Goal: Task Accomplishment & Management: Complete application form

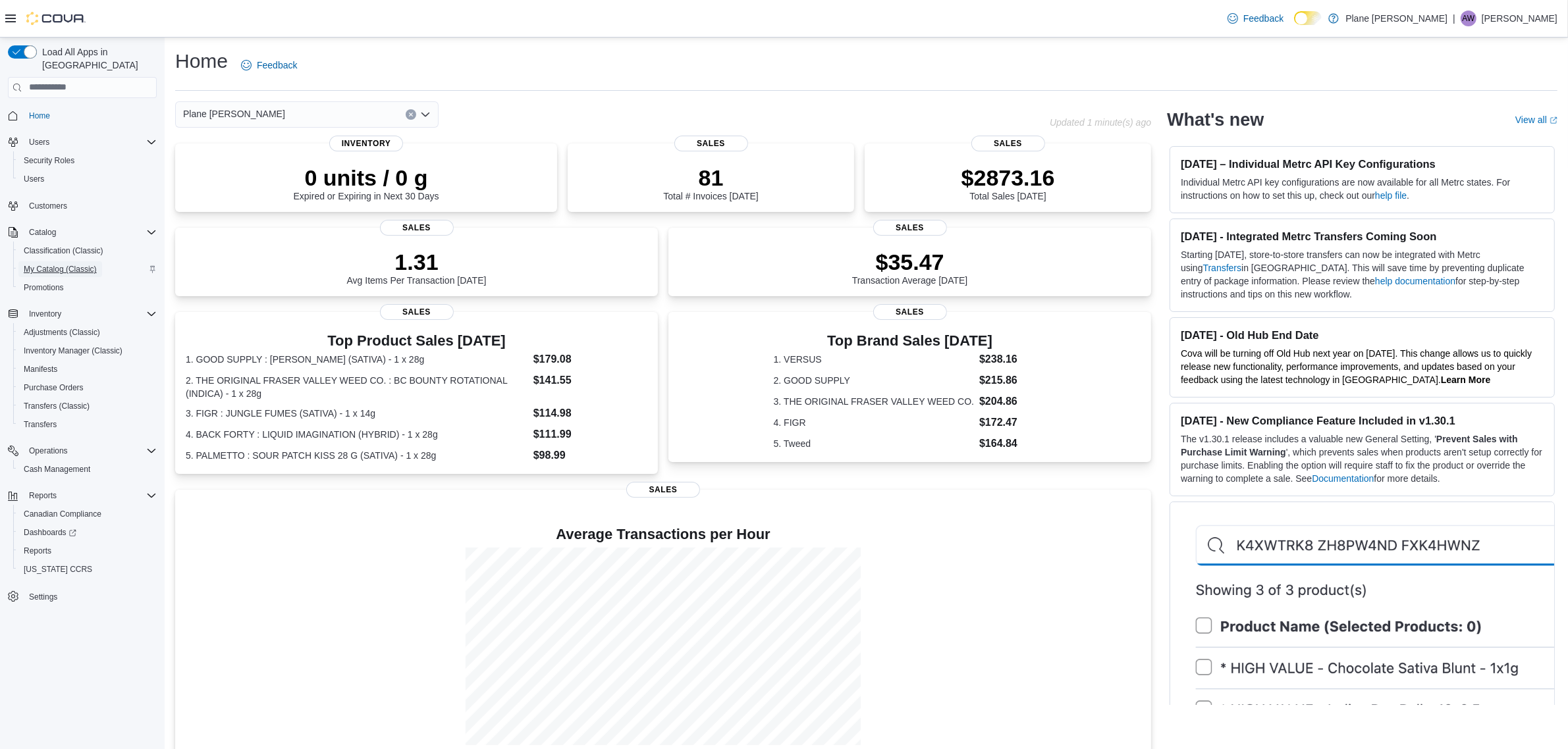
click at [82, 264] on span "My Catalog (Classic)" at bounding box center [60, 269] width 73 height 10
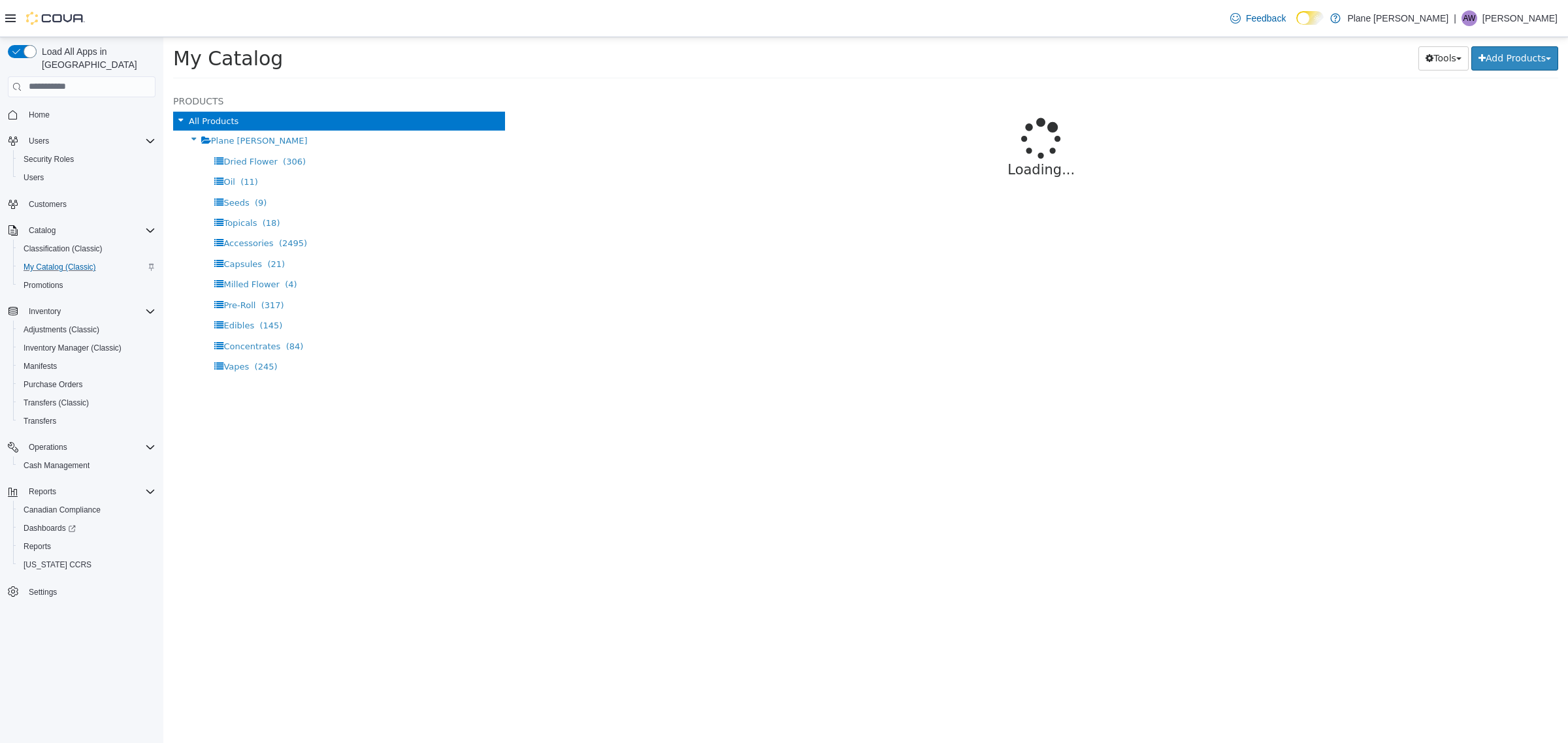
select select "**********"
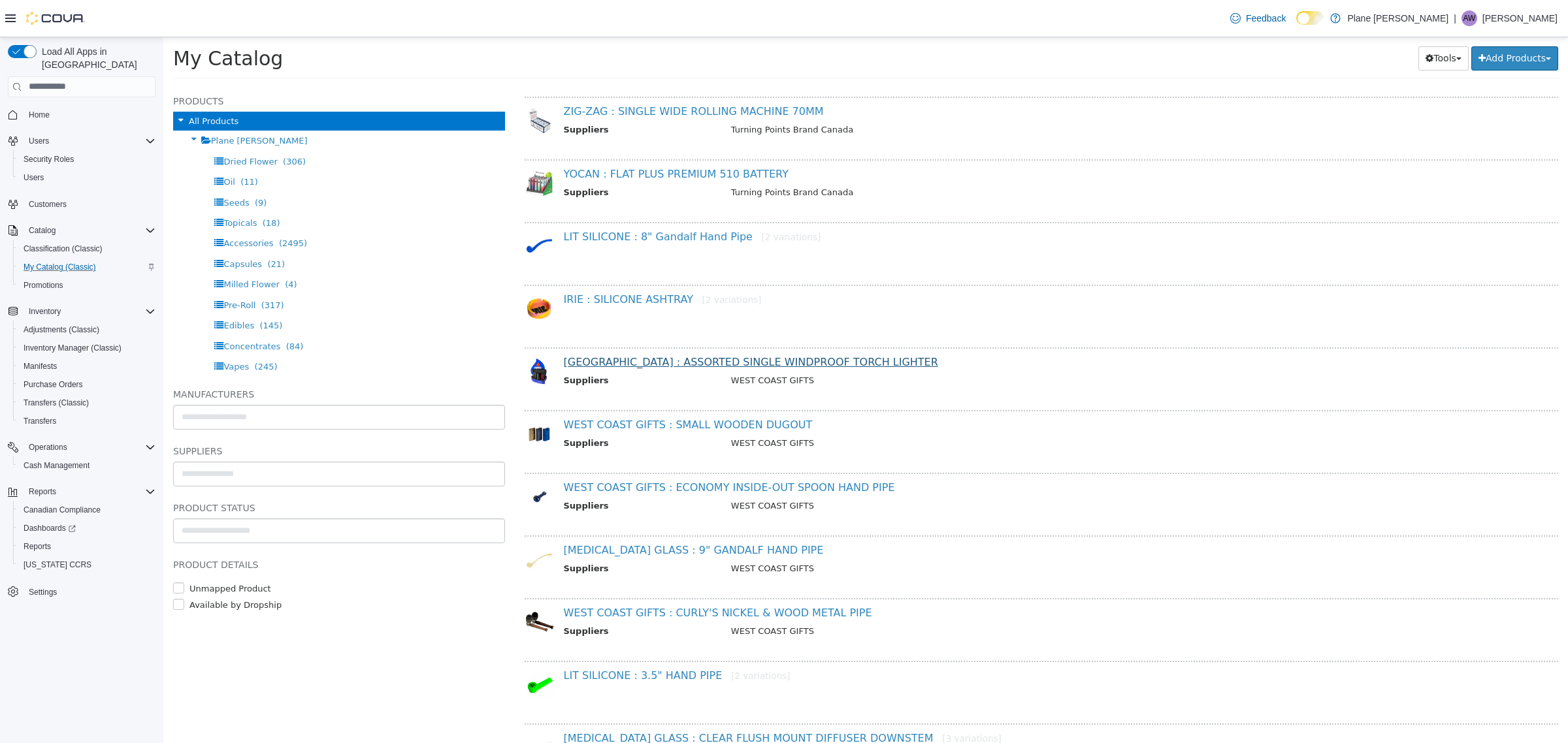
scroll to position [245, 0]
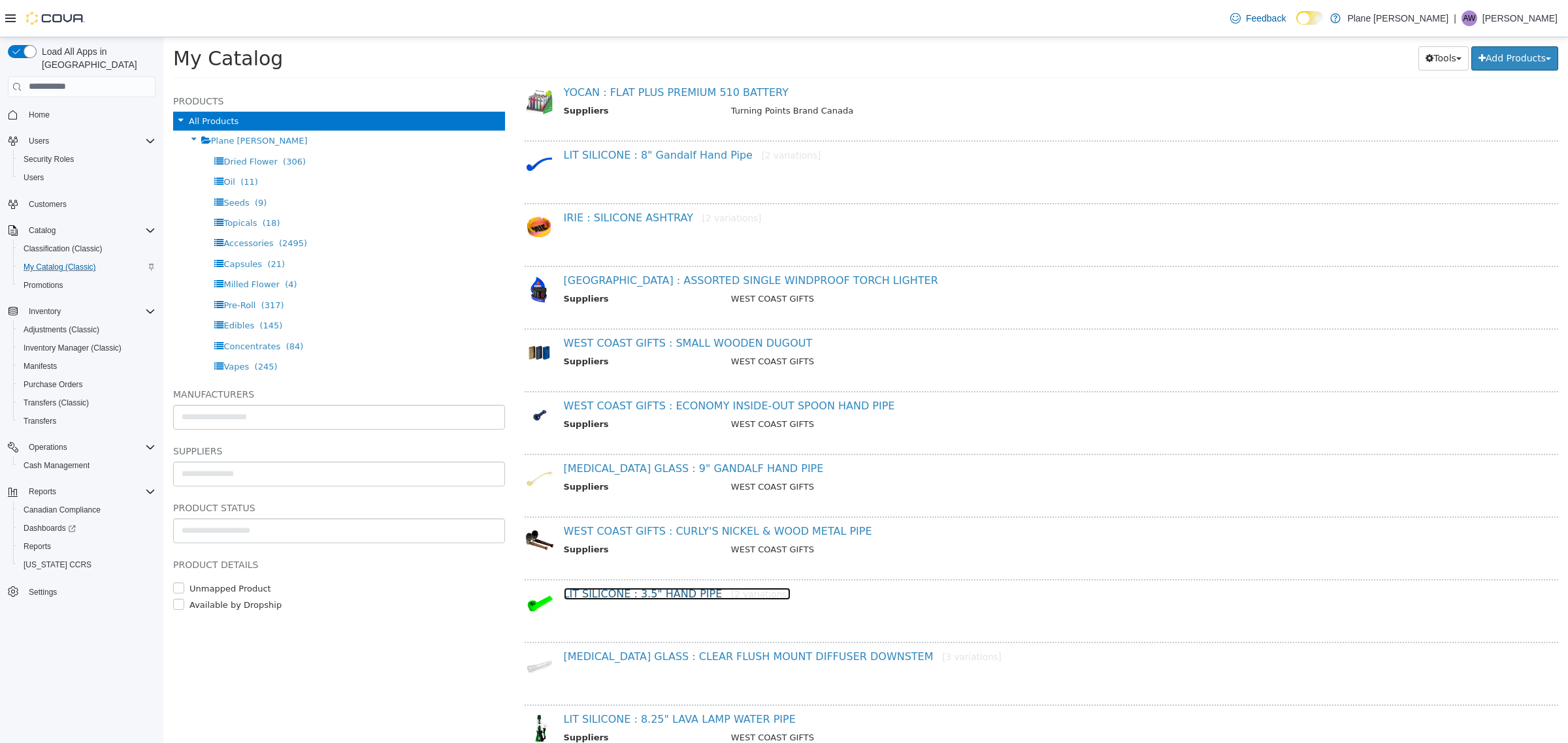
click at [622, 589] on link "LIT SILICONE : 3.5" HAND PIPE [2 variations]" at bounding box center [677, 593] width 226 height 12
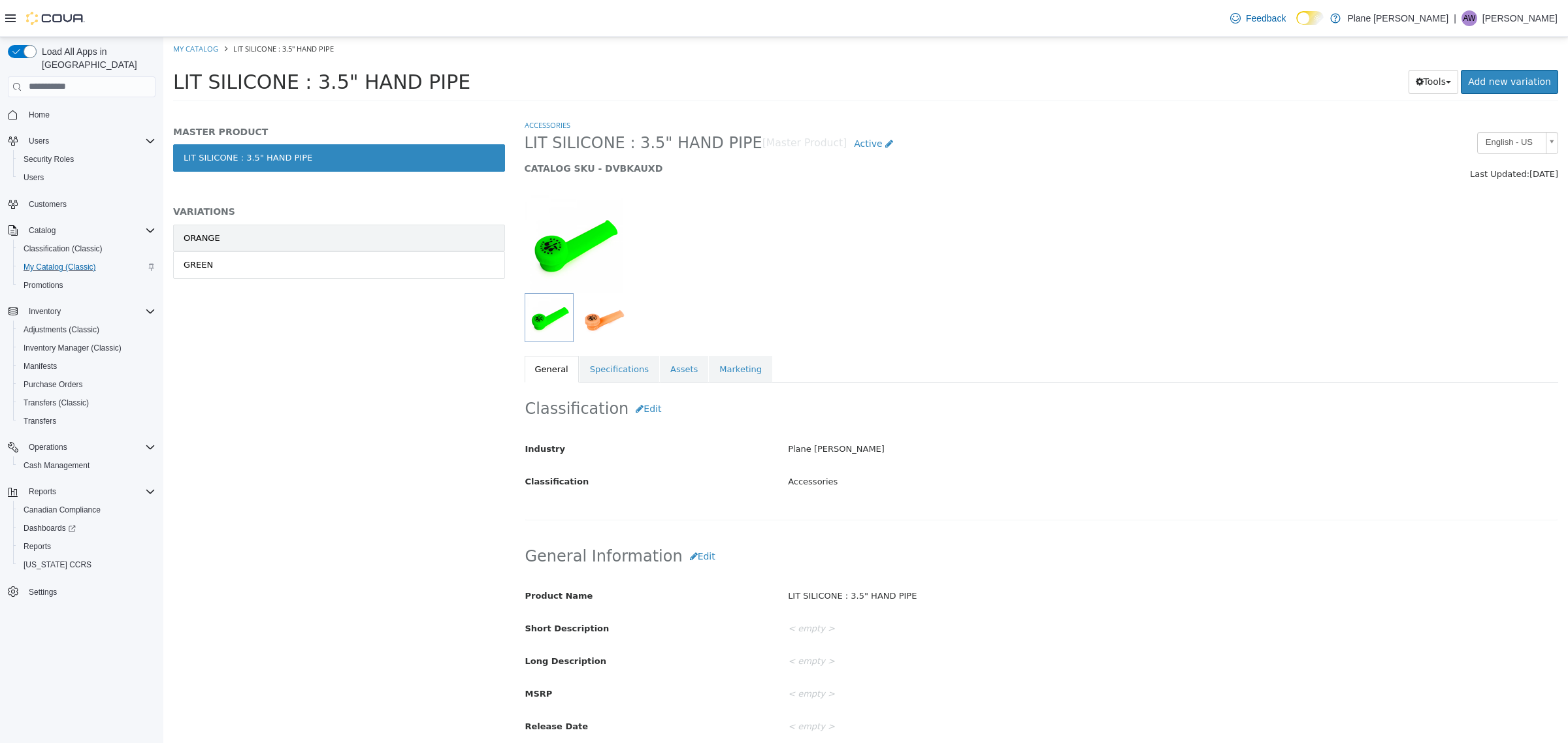
click at [366, 235] on link "ORANGE" at bounding box center [339, 237] width 332 height 27
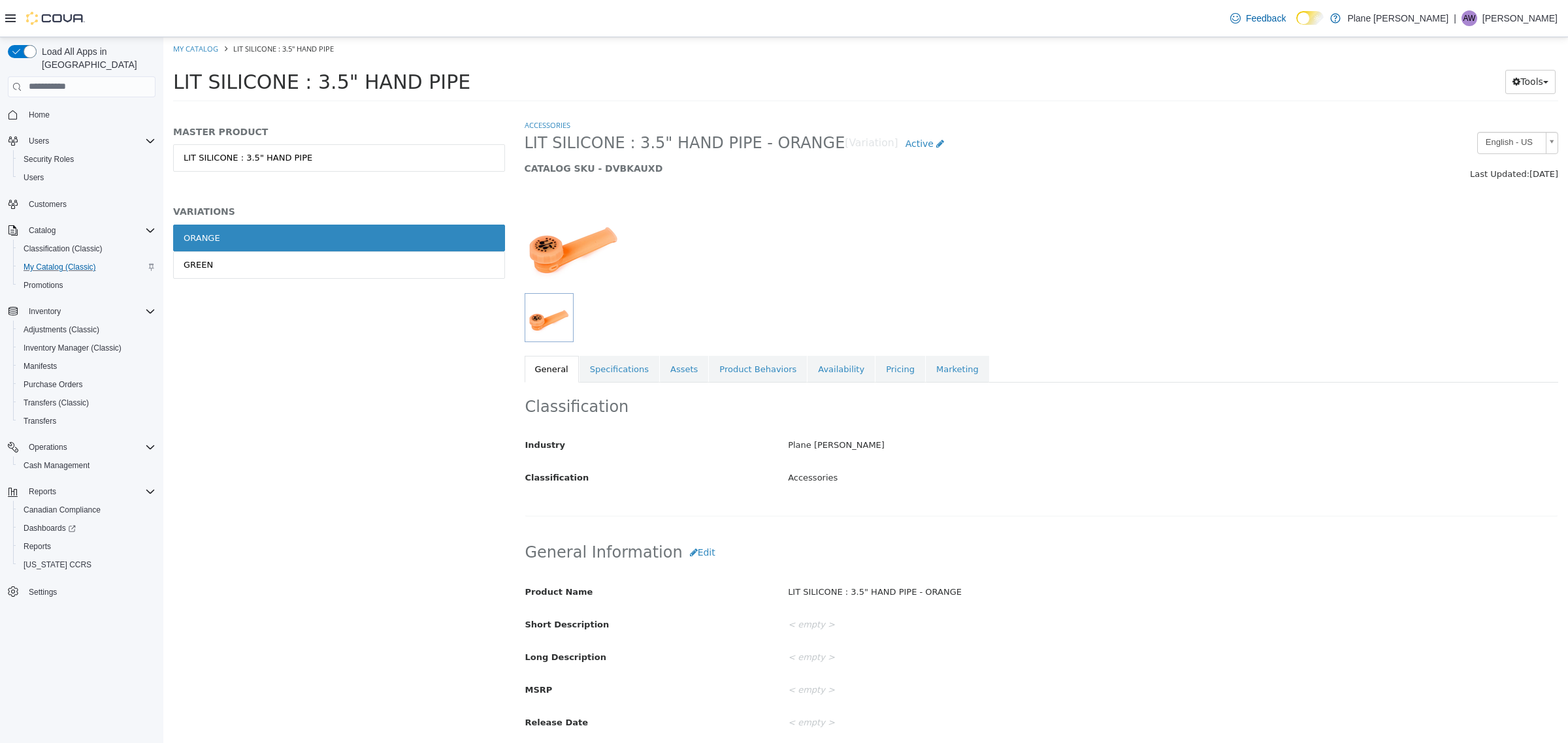
scroll to position [163, 0]
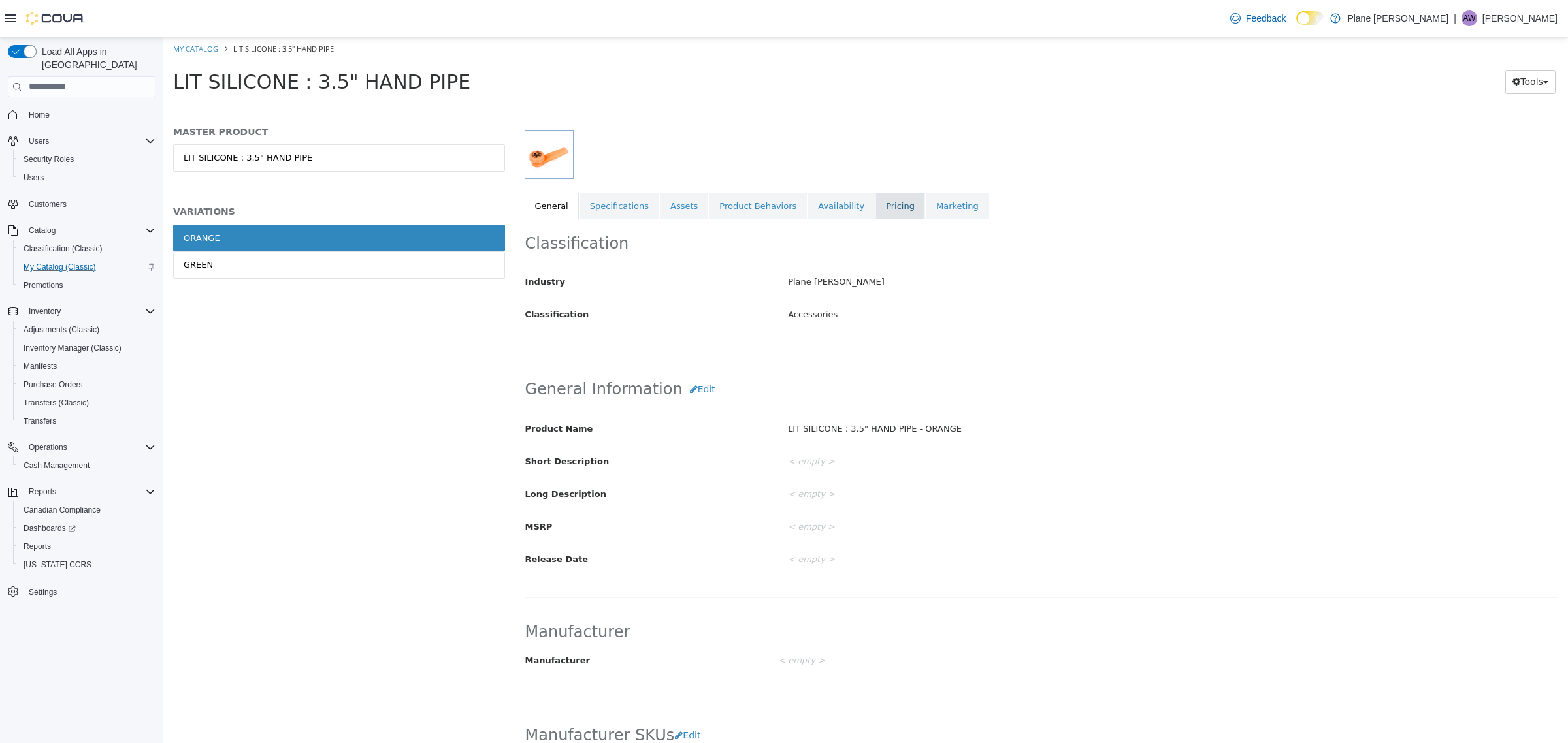
click at [880, 215] on link "Pricing" at bounding box center [900, 206] width 49 height 27
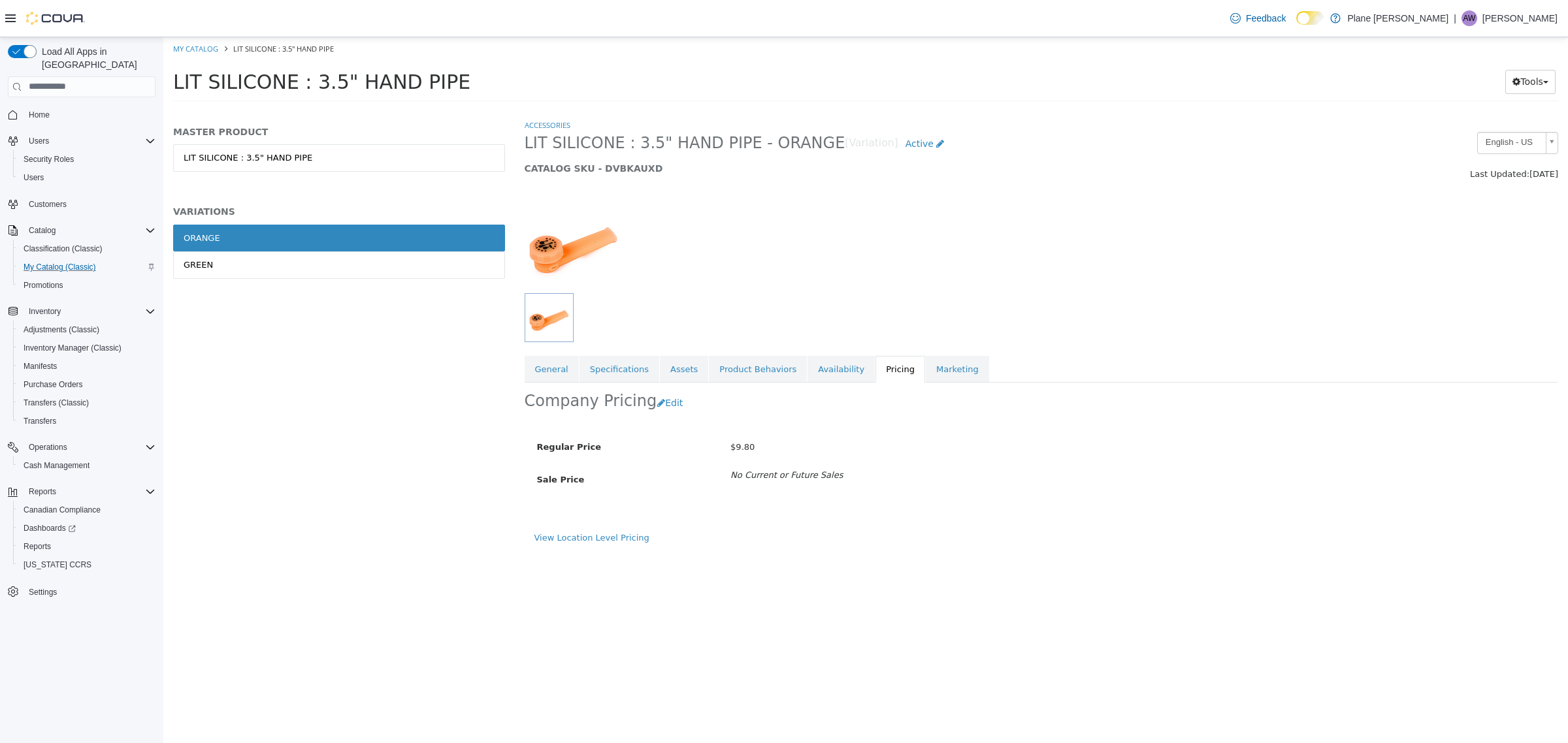
click at [608, 544] on div "View Location Level Pricing" at bounding box center [1042, 537] width 1014 height 13
click at [598, 539] on link "View Location Level Pricing" at bounding box center [592, 537] width 115 height 10
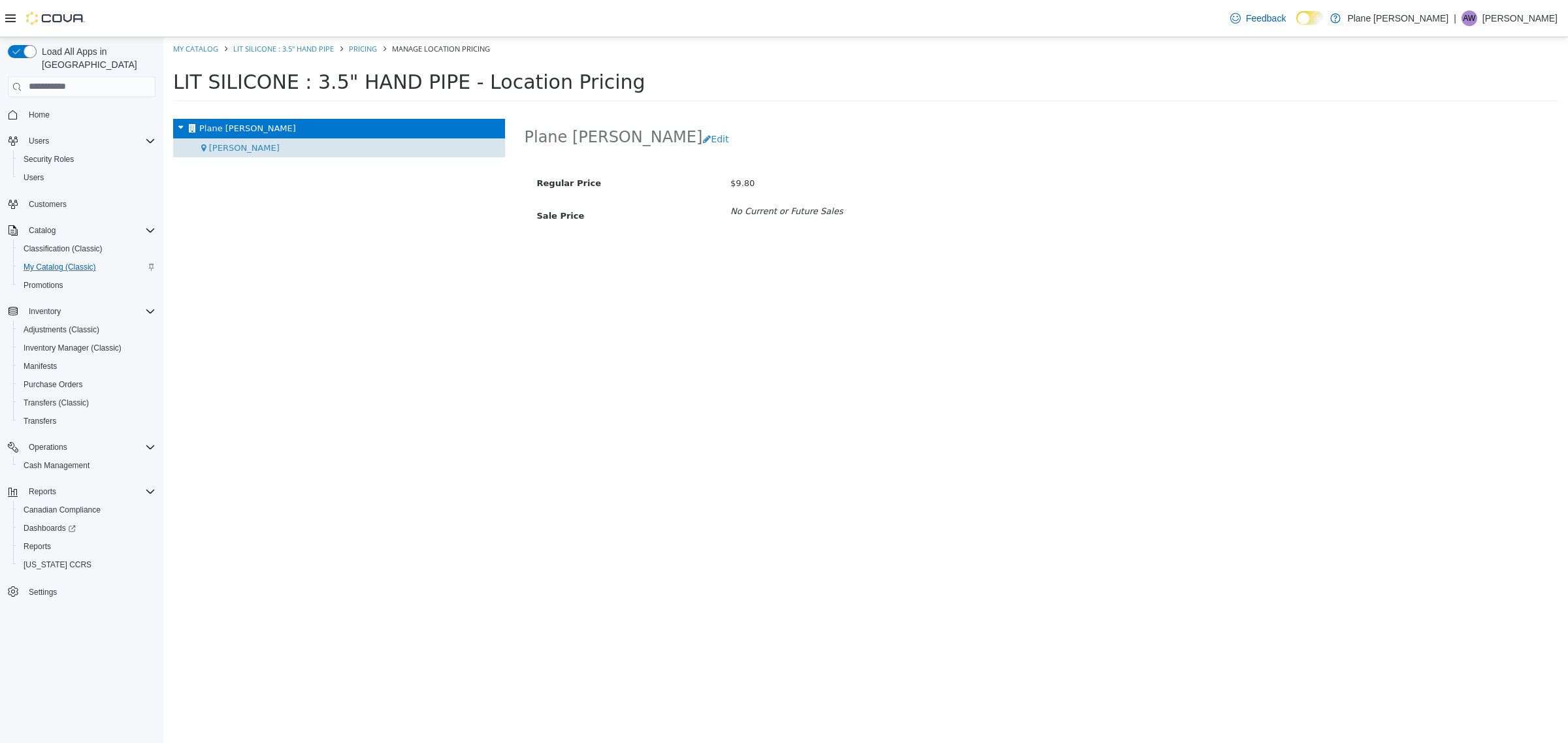
click at [288, 146] on div "[PERSON_NAME]" at bounding box center [339, 148] width 332 height 20
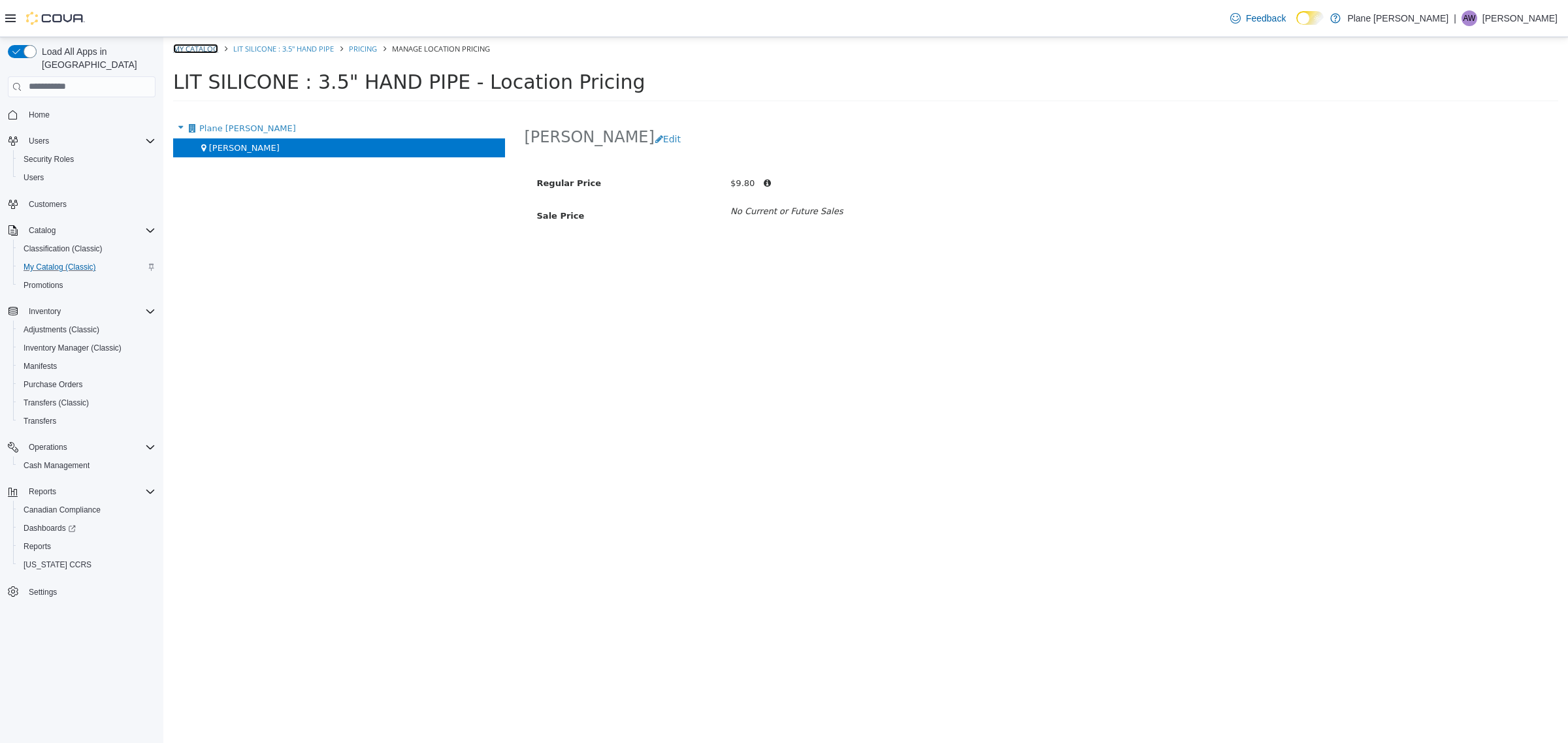
click at [201, 49] on link "My Catalog" at bounding box center [196, 48] width 45 height 10
select select "**********"
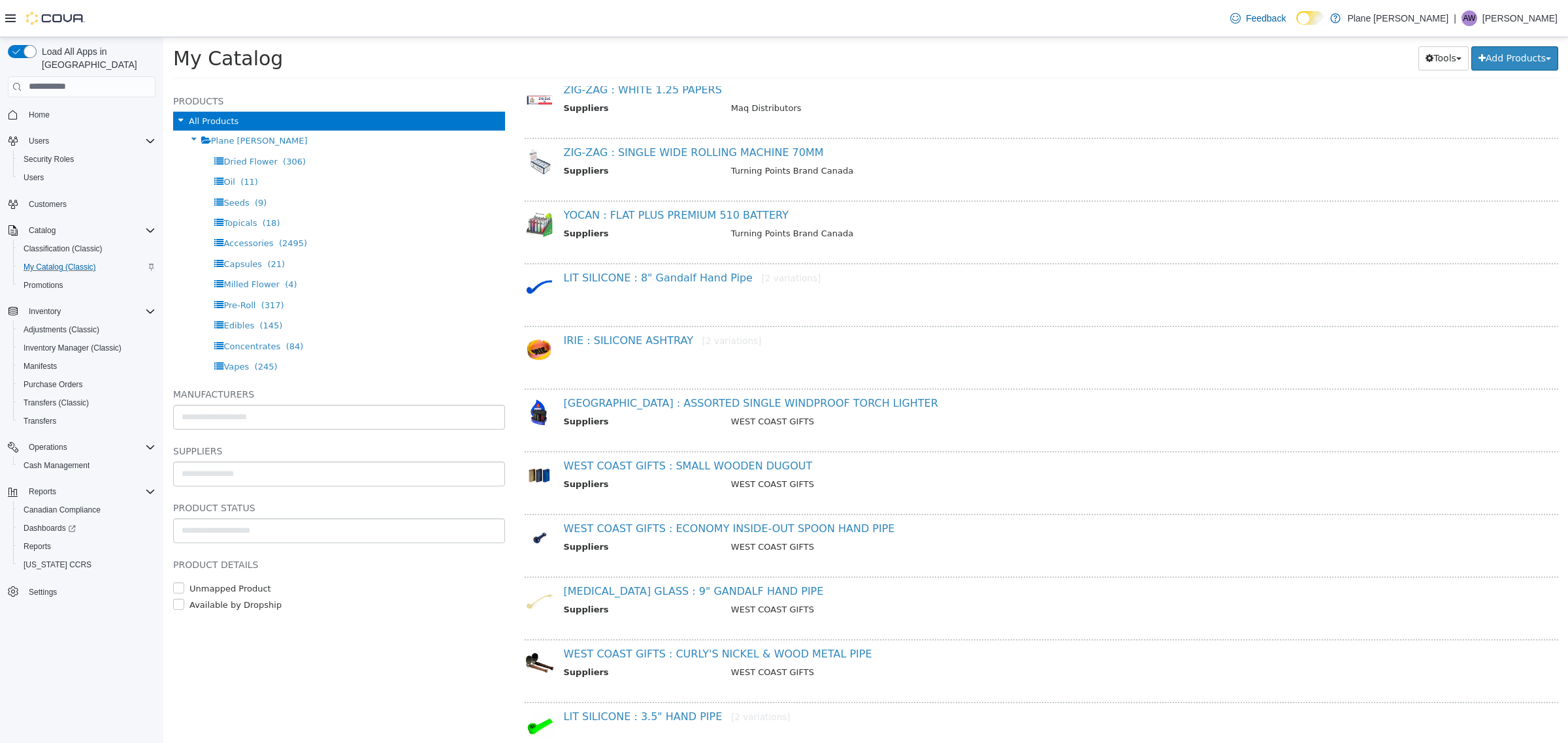
scroll to position [408, 0]
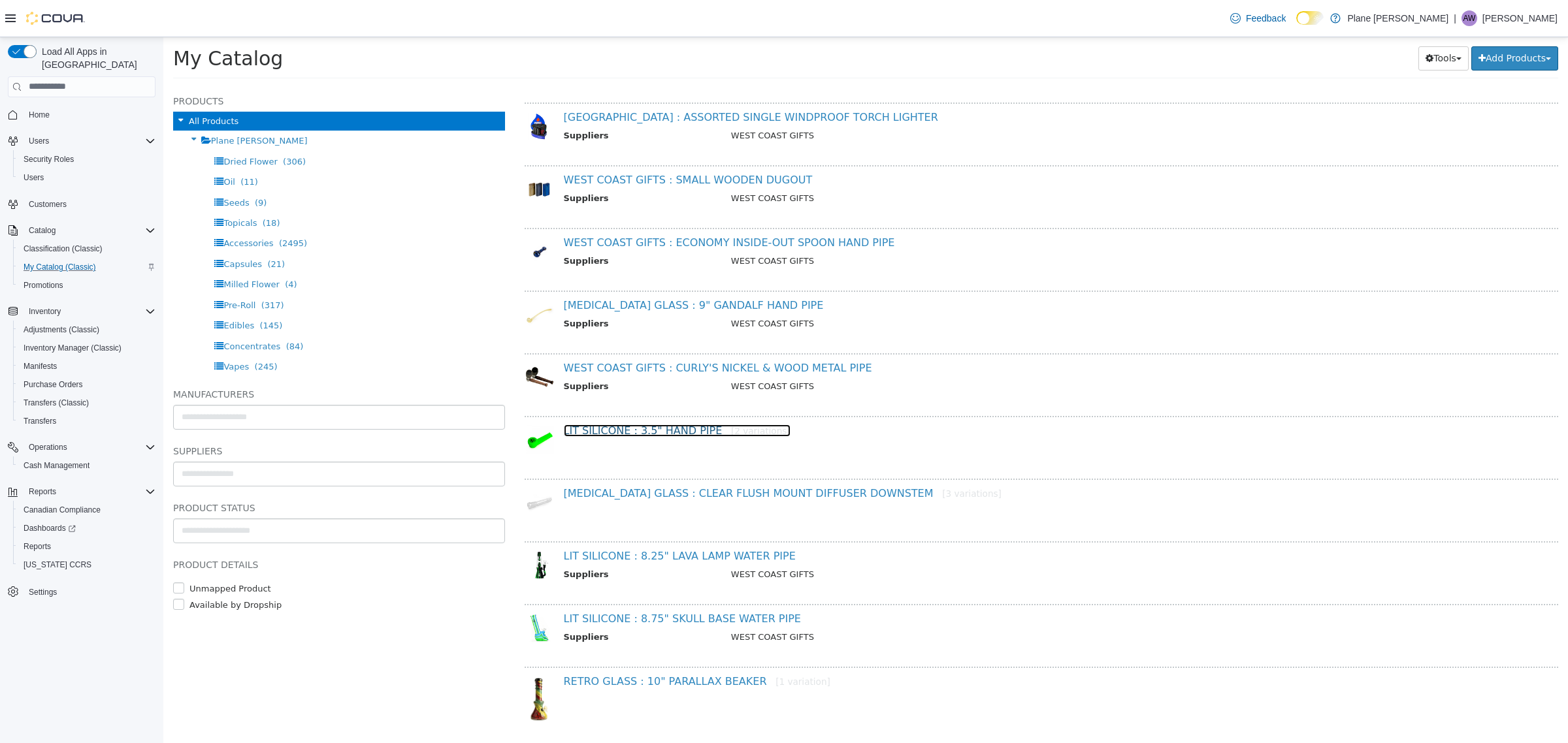
click at [683, 425] on link "LIT SILICONE : 3.5" HAND PIPE [2 variations]" at bounding box center [677, 430] width 226 height 12
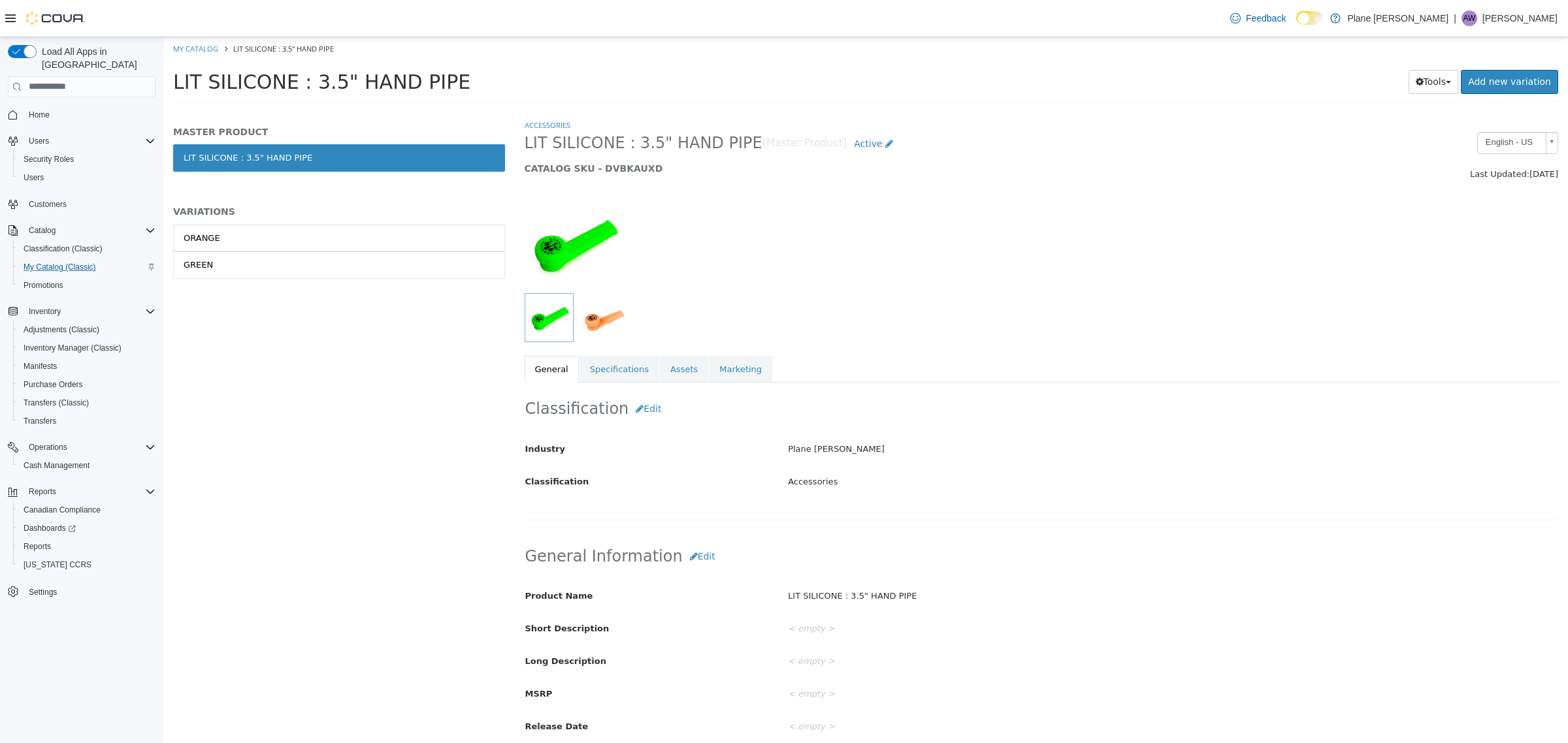
click at [598, 316] on img "button" at bounding box center [605, 317] width 44 height 44
click at [563, 320] on img "button" at bounding box center [549, 317] width 44 height 44
click at [387, 239] on link "ORANGE" at bounding box center [339, 237] width 332 height 27
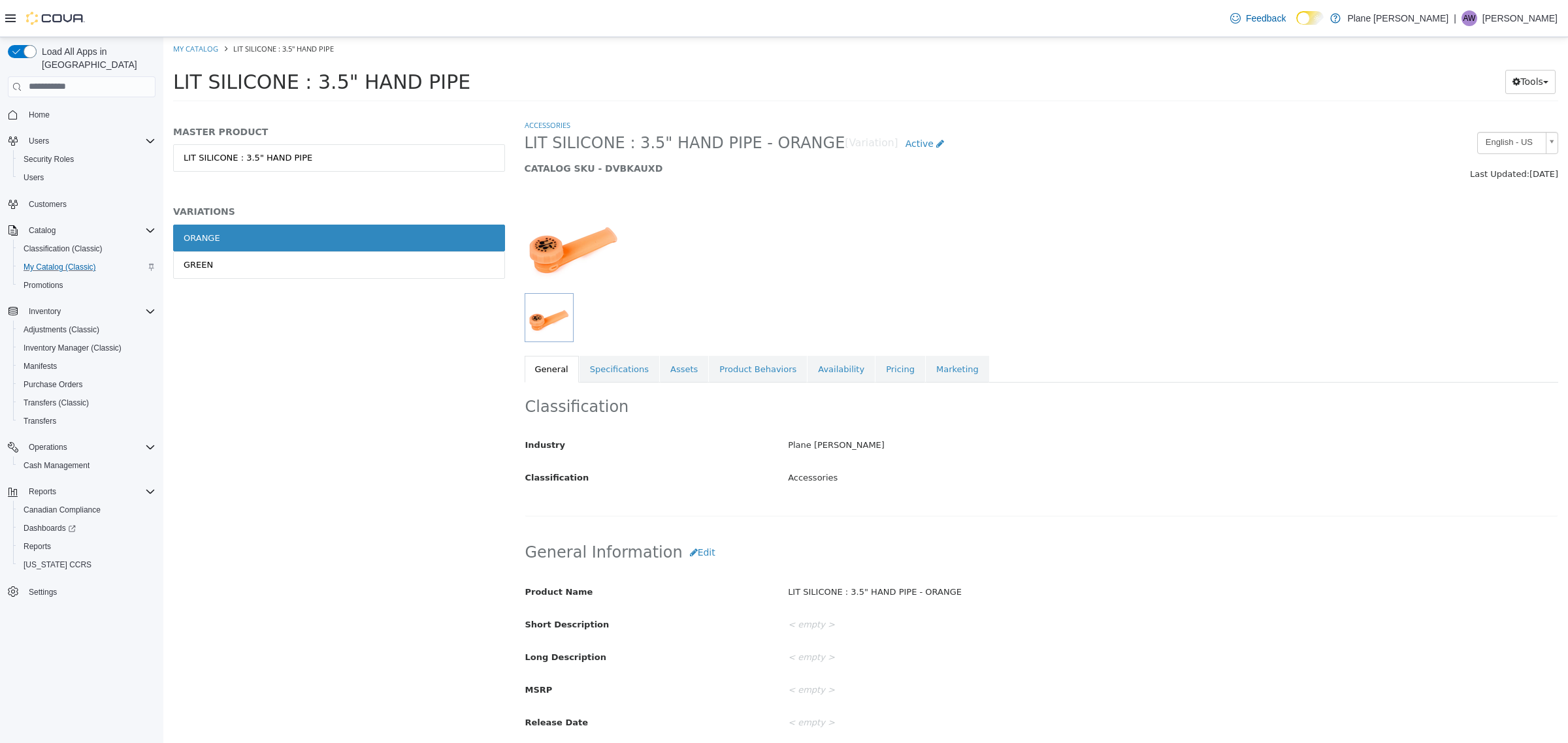
click at [328, 163] on link "LIT SILICONE : 3.5" HAND PIPE" at bounding box center [339, 157] width 332 height 27
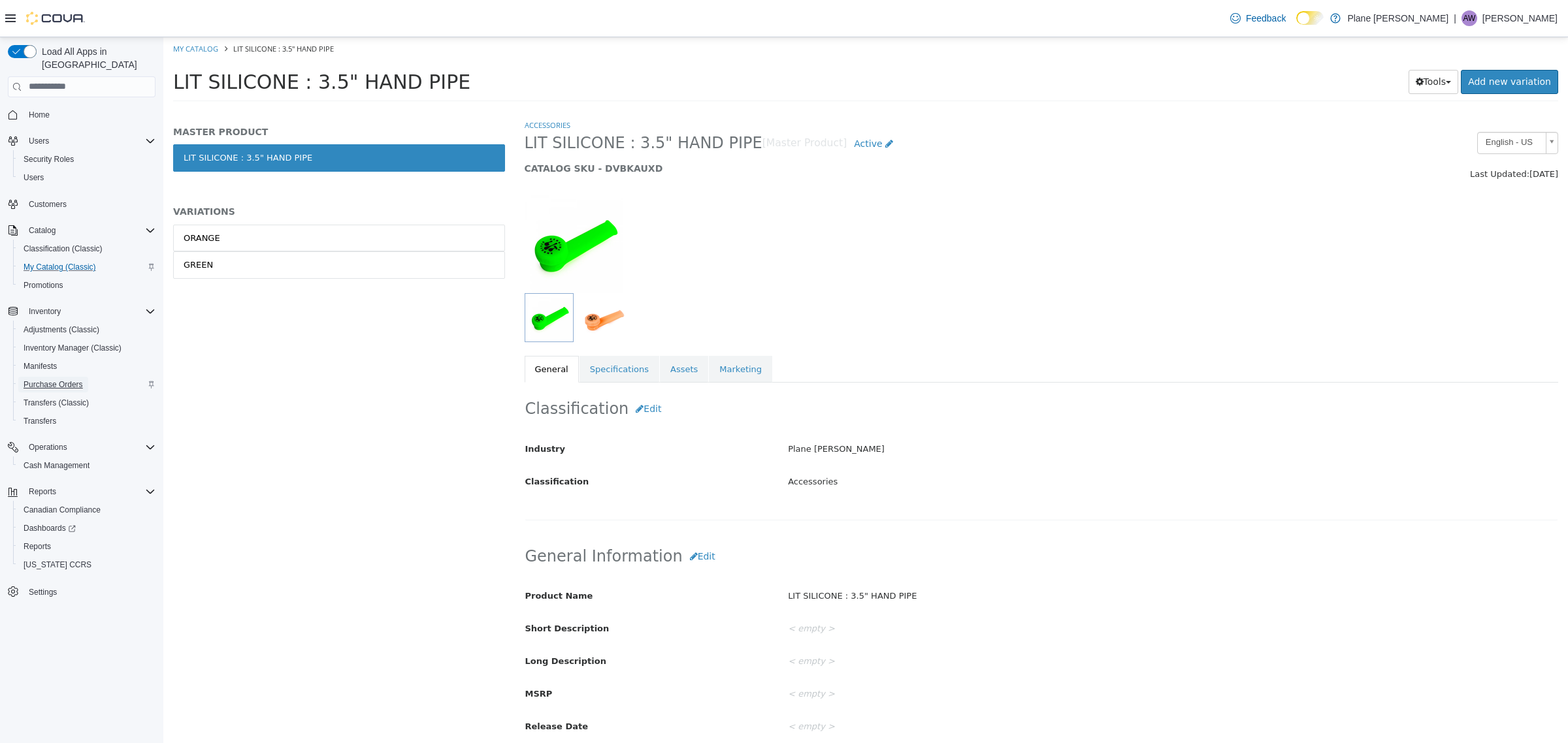
click at [64, 379] on span "Purchase Orders" at bounding box center [53, 384] width 60 height 10
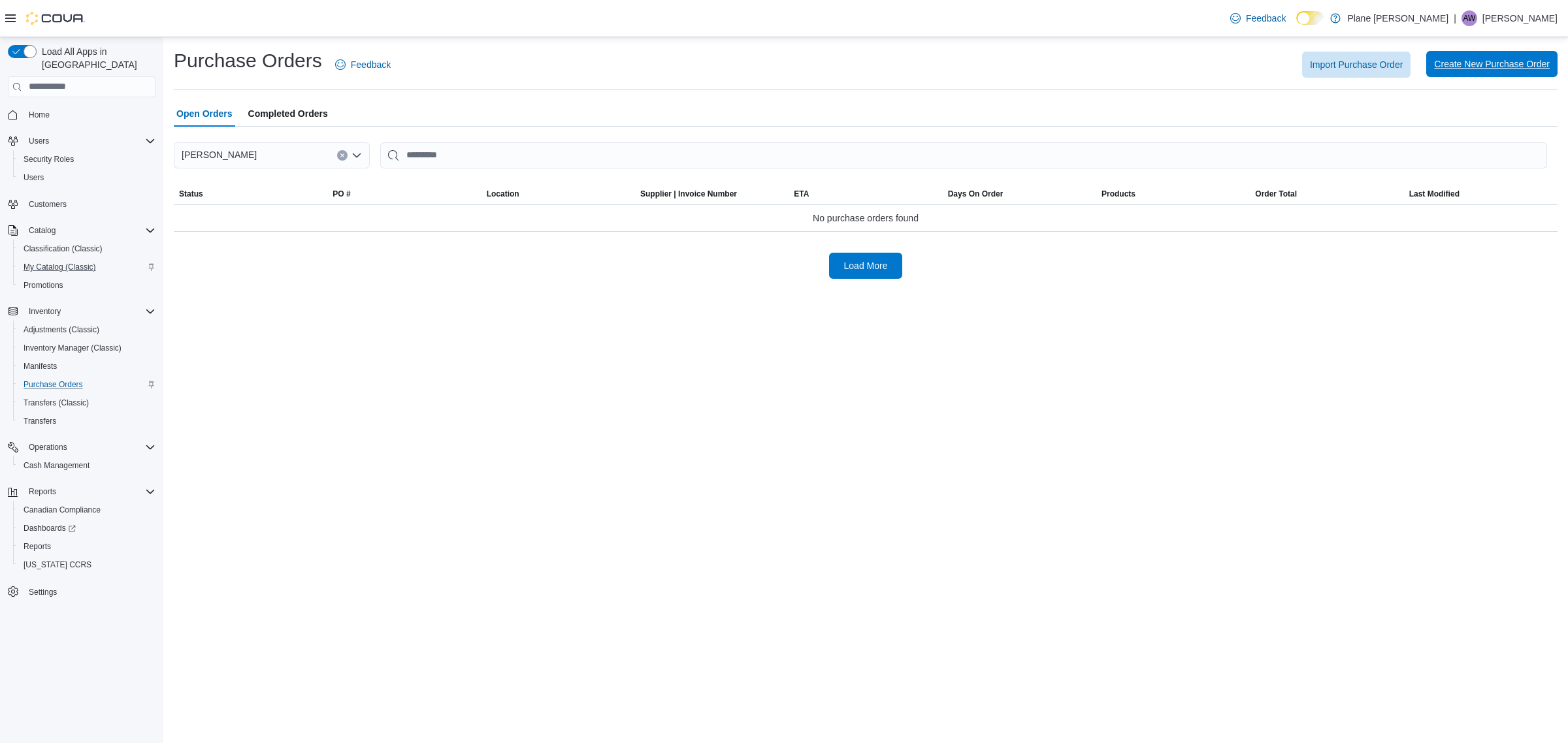
click at [1504, 65] on span "Create New Purchase Order" at bounding box center [1491, 64] width 115 height 13
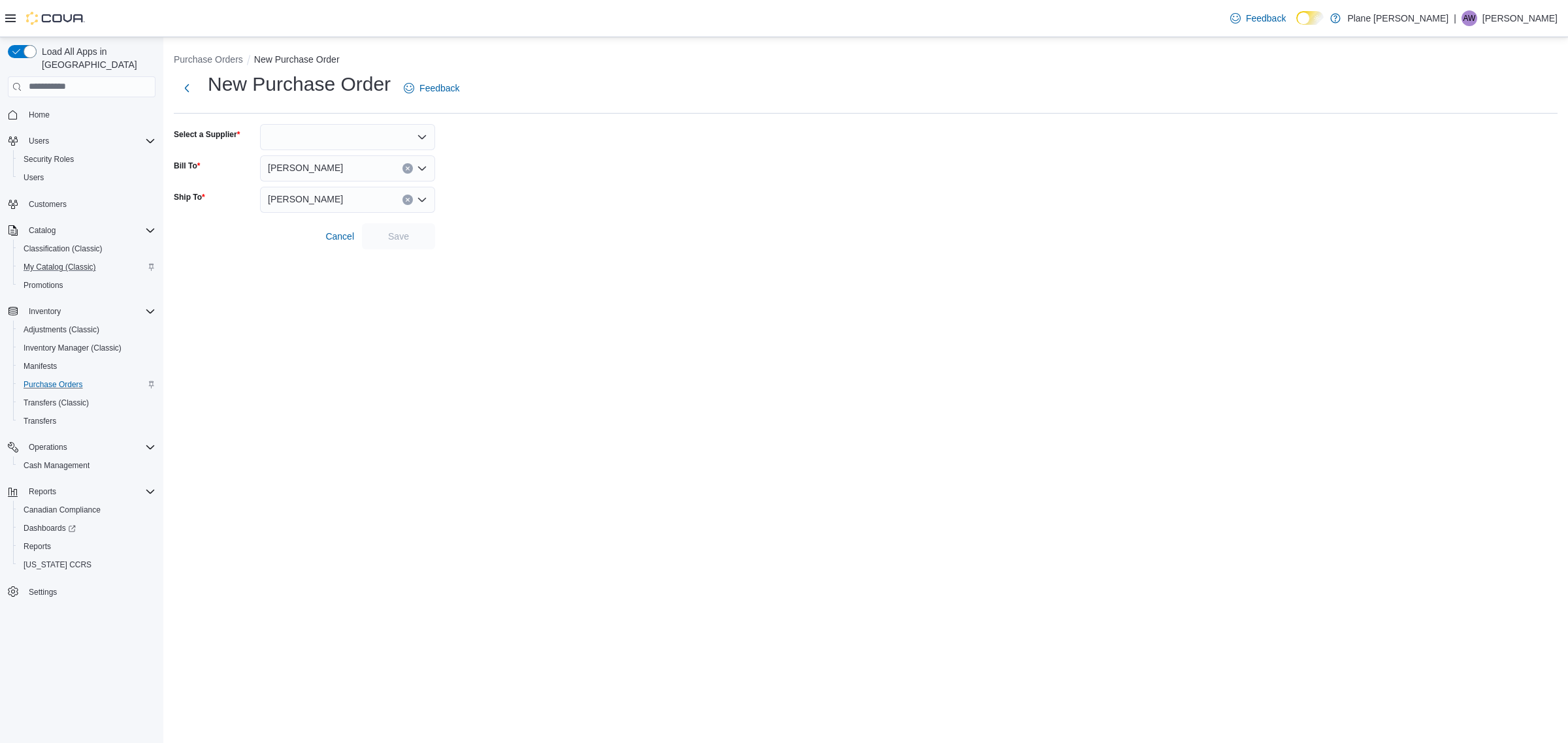
click at [325, 141] on div at bounding box center [347, 137] width 175 height 26
click at [305, 210] on span "Maq Distributors" at bounding box center [355, 216] width 143 height 13
click at [397, 239] on span "Save" at bounding box center [398, 235] width 21 height 13
